Goal: Task Accomplishment & Management: Complete application form

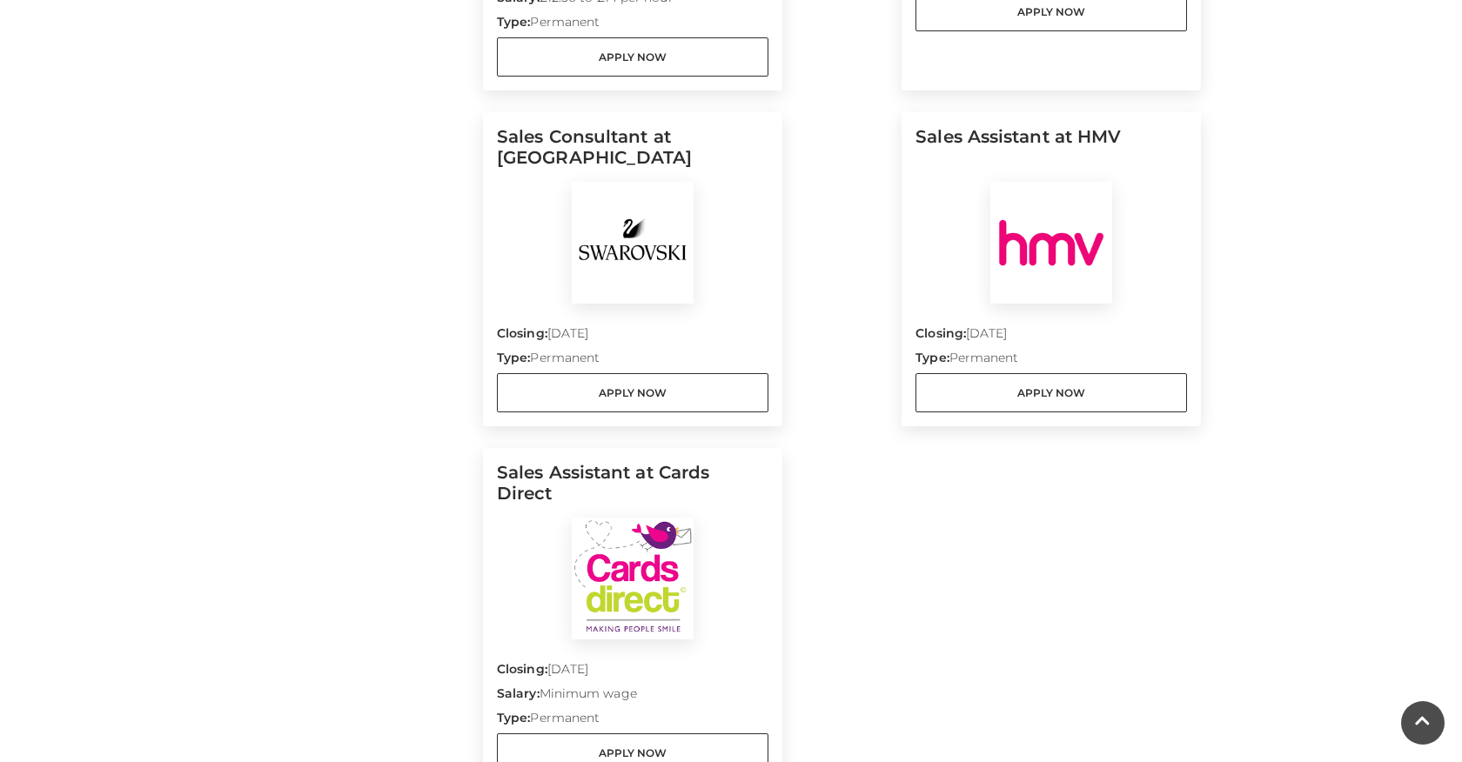
scroll to position [1987, 0]
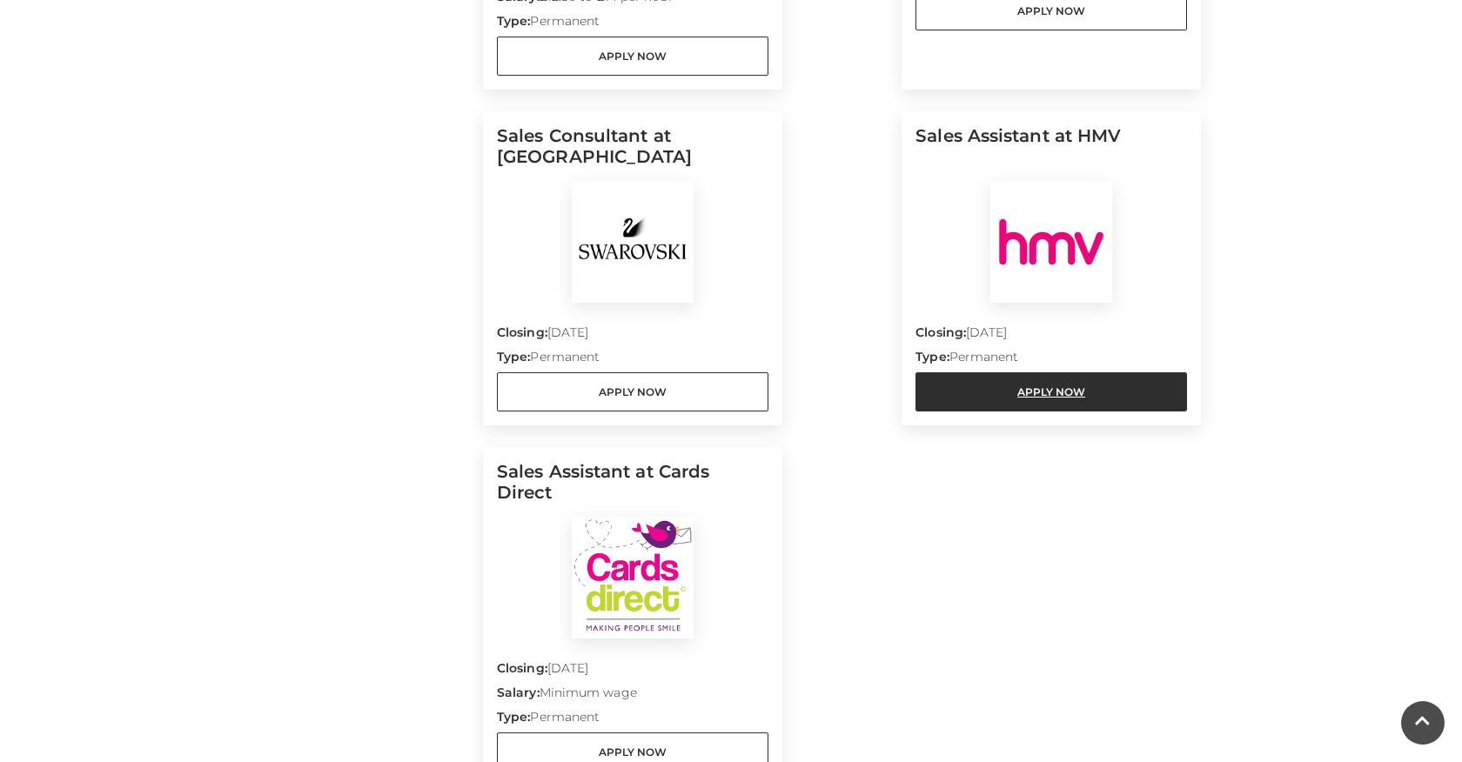
click at [1018, 372] on link "Apply Now" at bounding box center [1050, 391] width 271 height 39
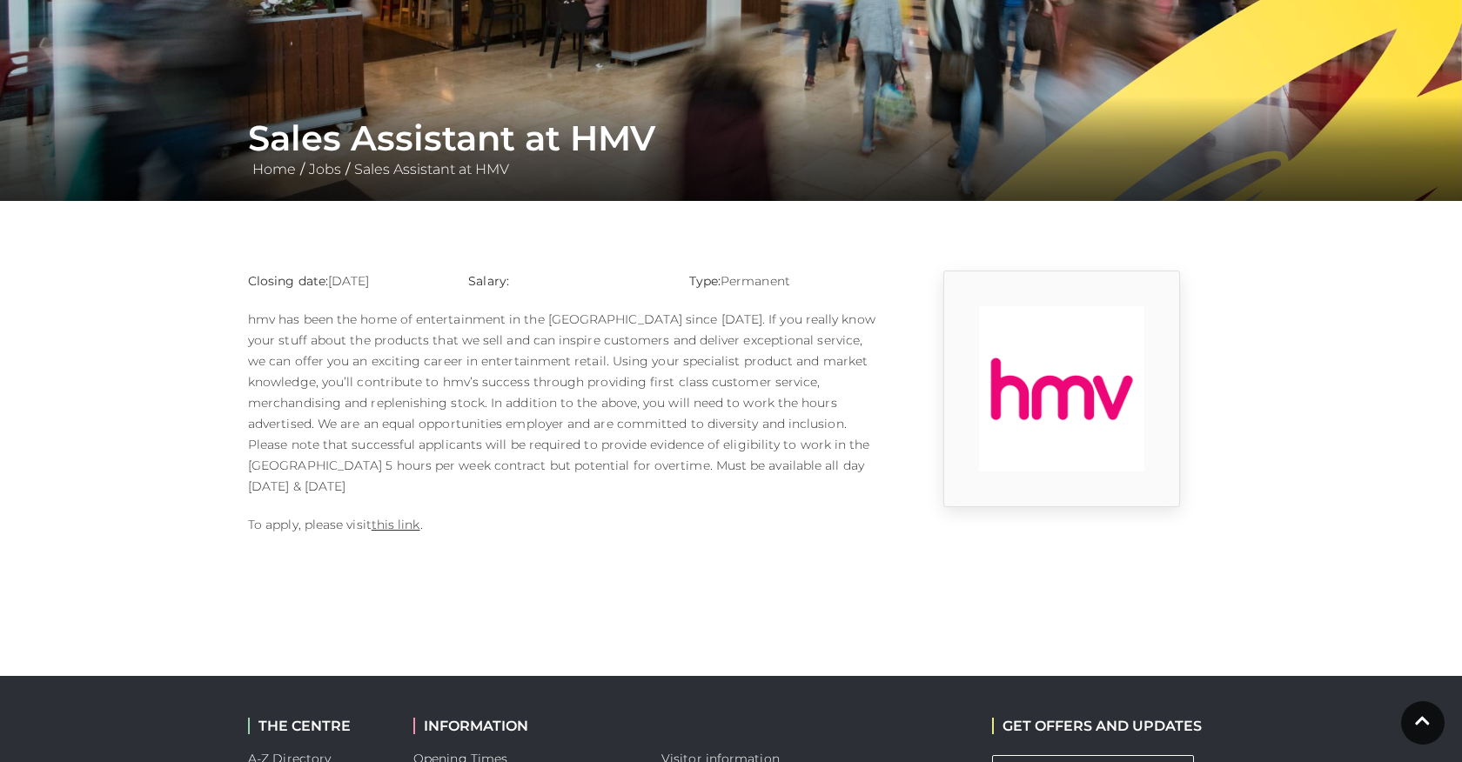
scroll to position [235, 0]
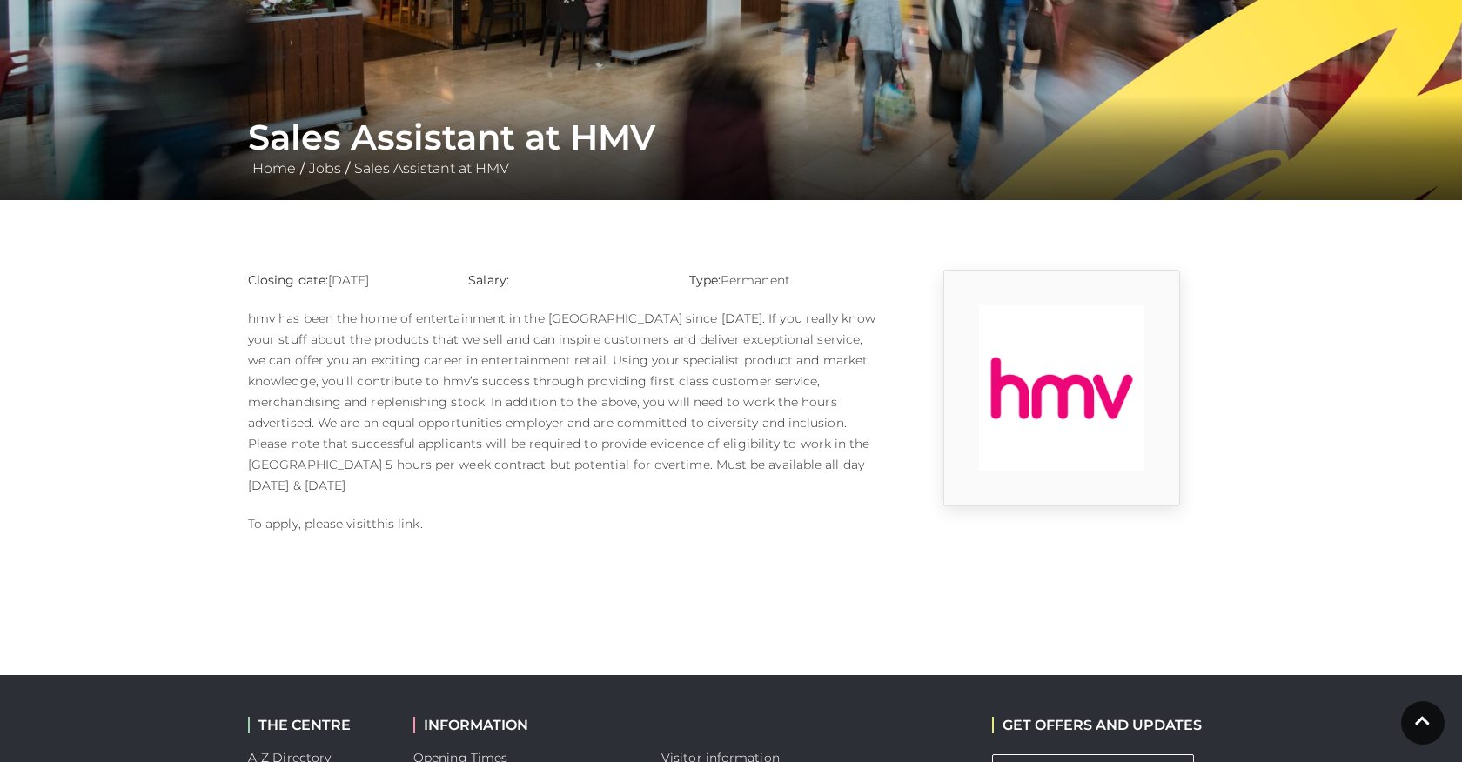
click at [418, 516] on link "this link" at bounding box center [395, 524] width 49 height 16
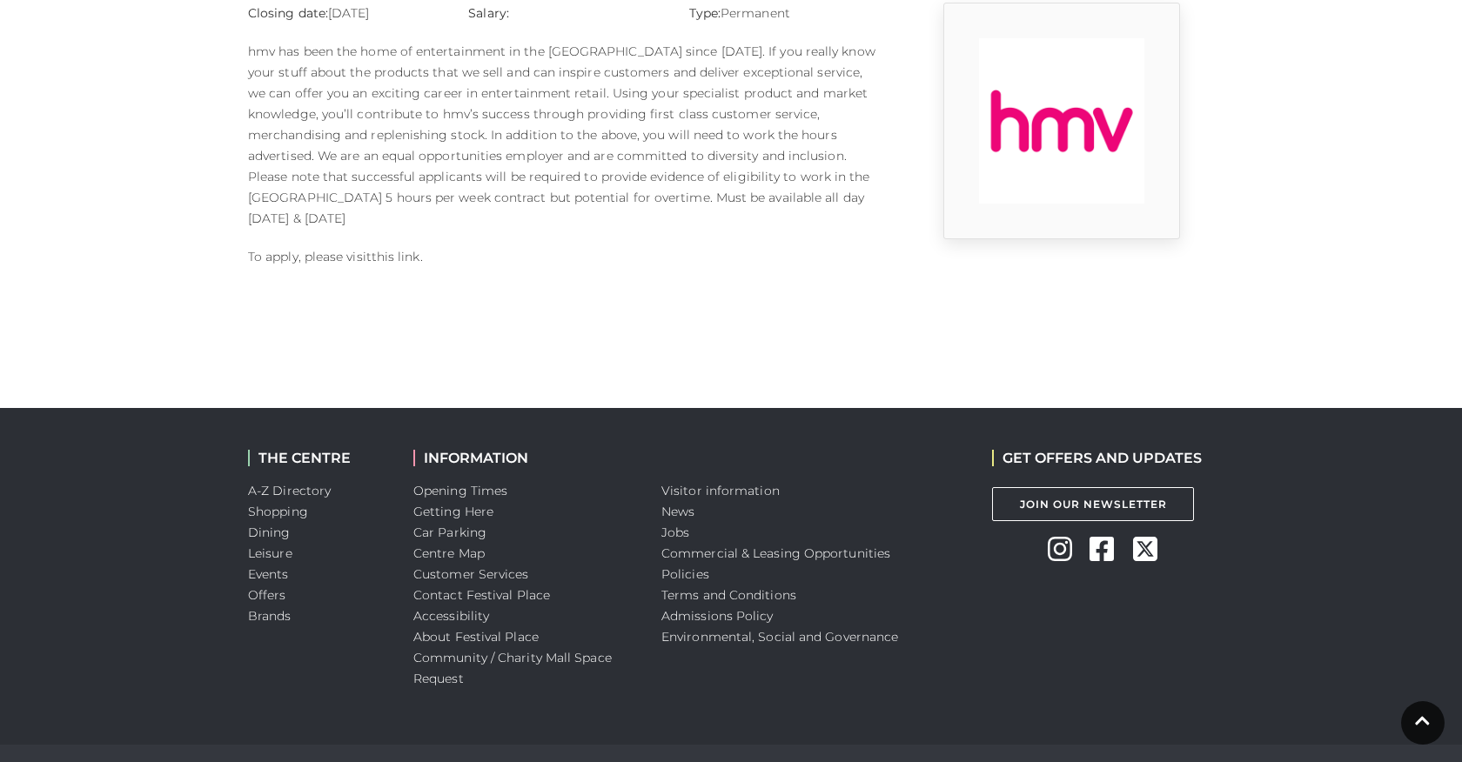
scroll to position [520, 0]
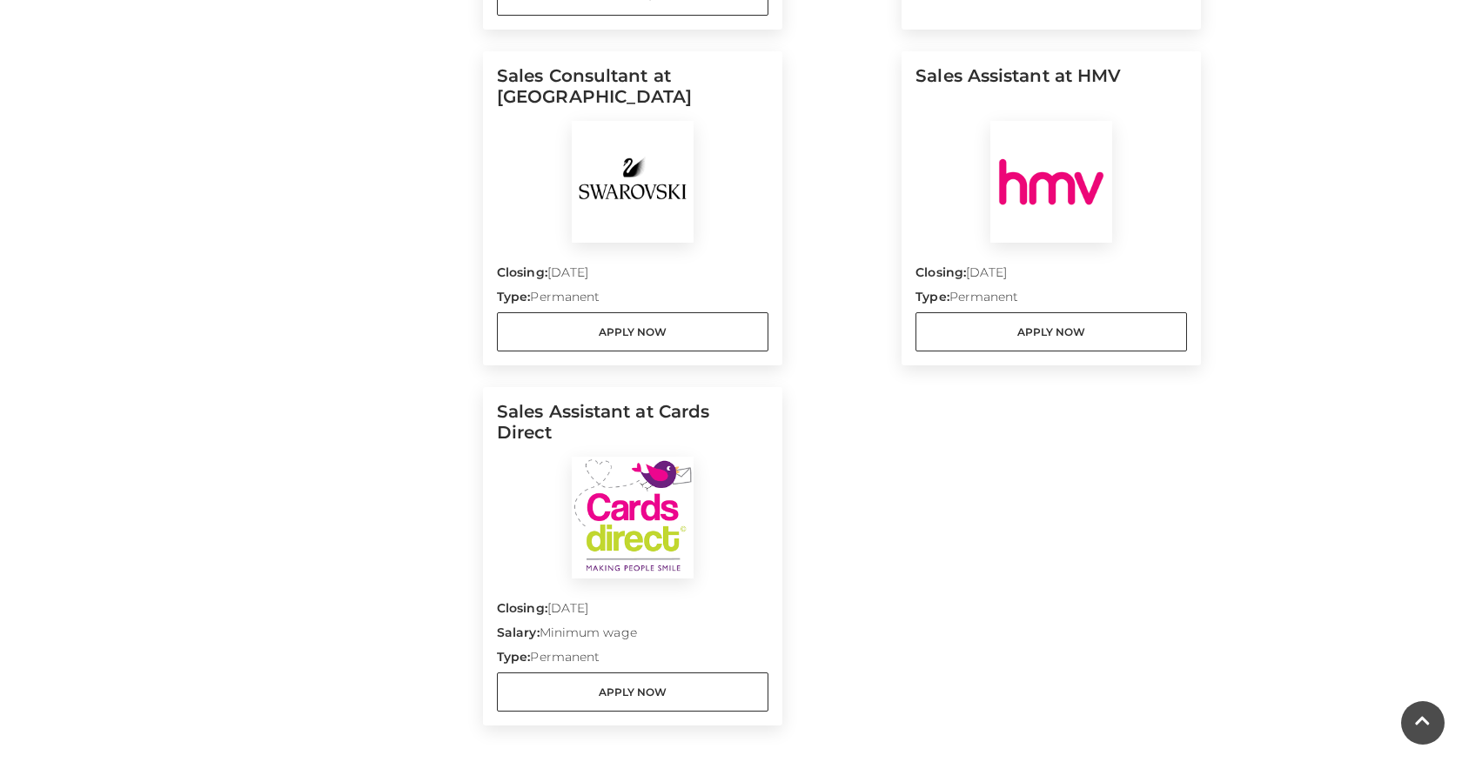
scroll to position [2049, 0]
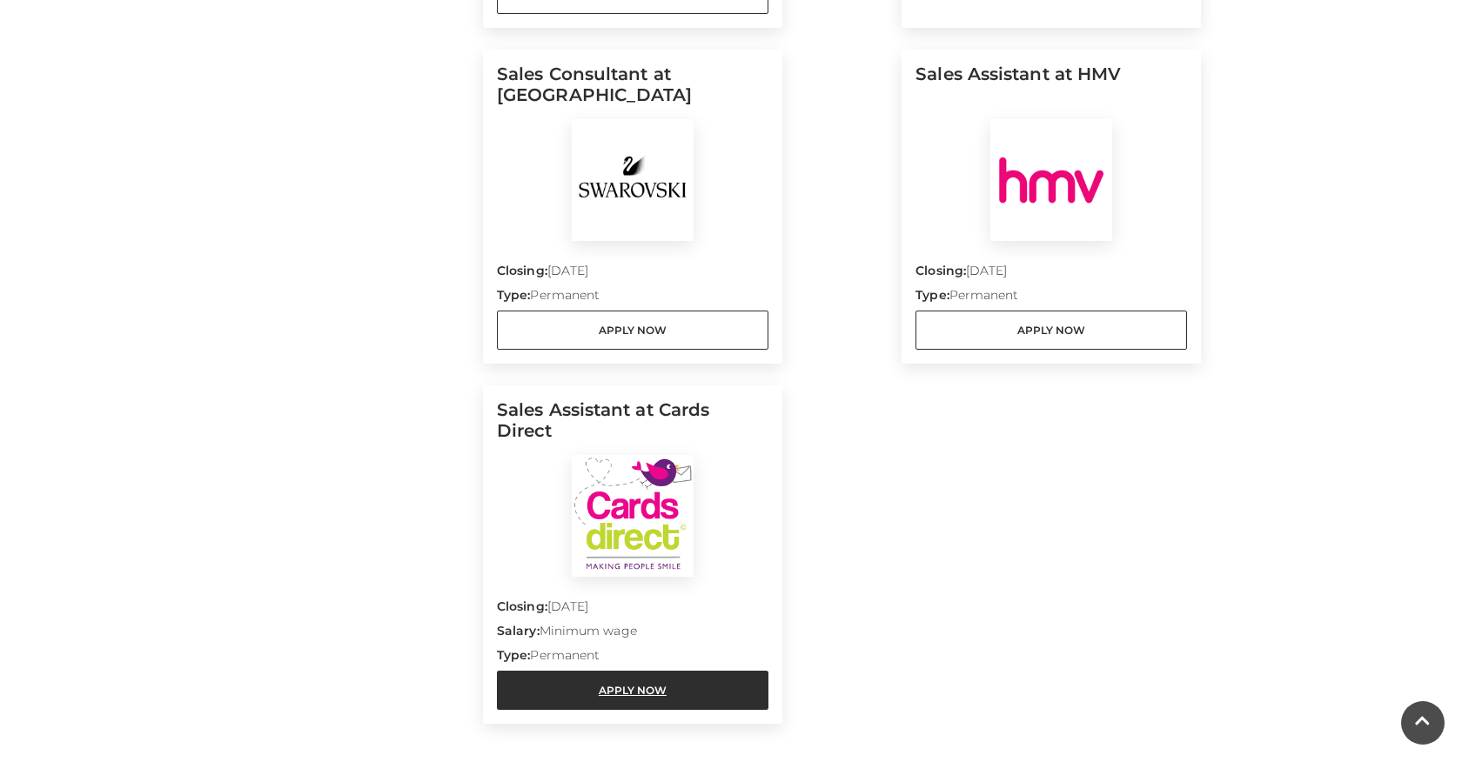
click at [541, 671] on link "Apply Now" at bounding box center [632, 690] width 271 height 39
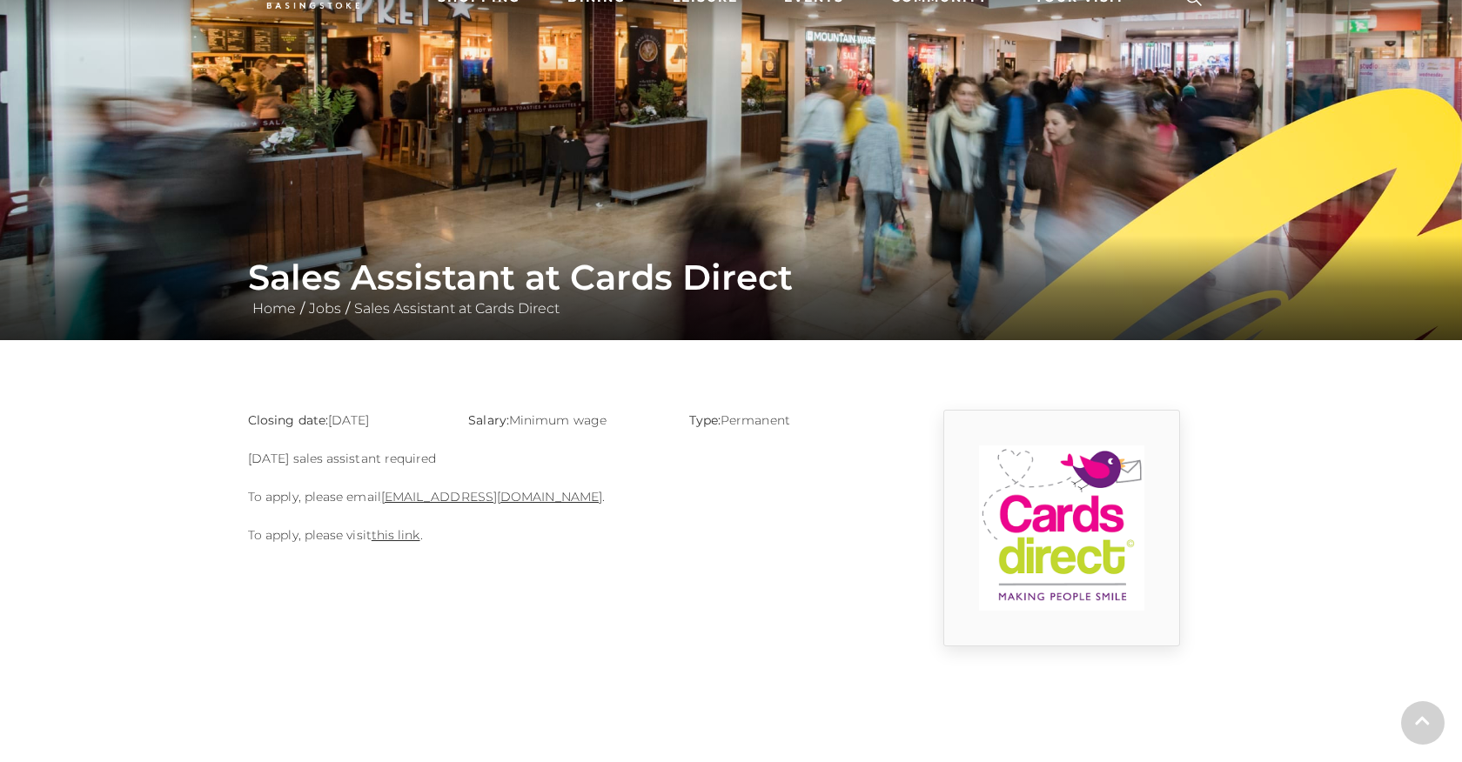
scroll to position [103, 0]
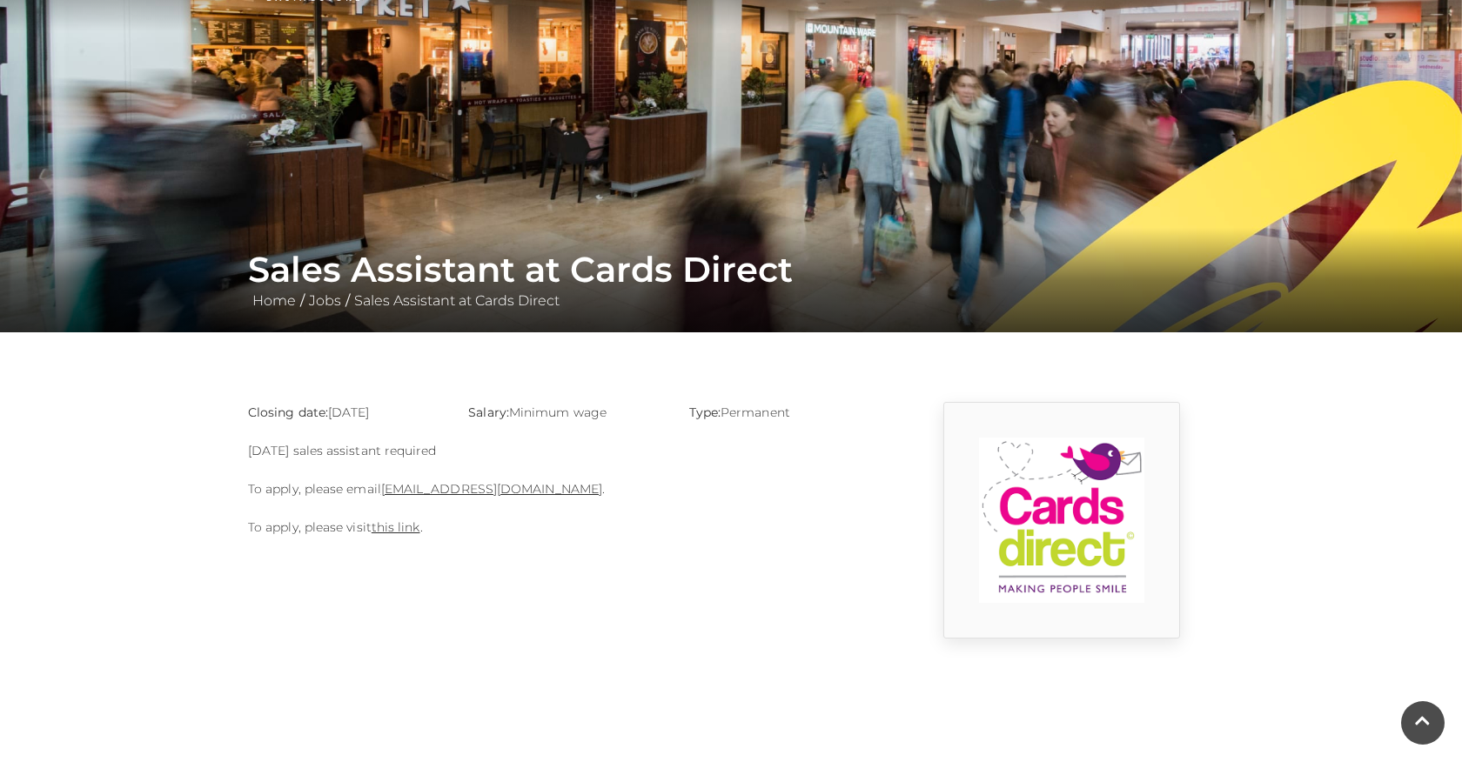
drag, startPoint x: 573, startPoint y: 486, endPoint x: 380, endPoint y: 481, distance: 193.2
click at [380, 481] on p "To apply, please email [EMAIL_ADDRESS][DOMAIN_NAME] ." at bounding box center [565, 488] width 635 height 21
copy p "[EMAIL_ADDRESS][DOMAIN_NAME] ."
